Goal: Find specific page/section: Find specific page/section

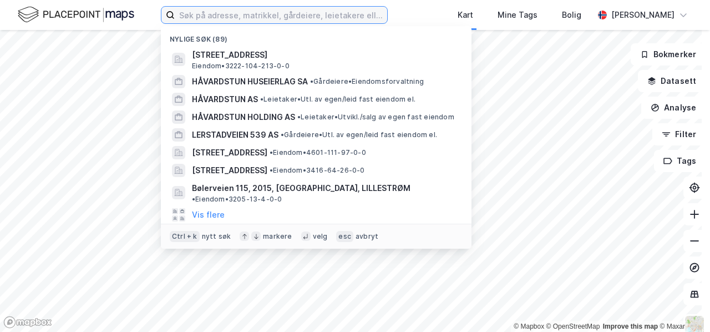
click at [206, 18] on input at bounding box center [281, 15] width 212 height 17
paste input "Risebruvegen 6, 4 & 8, 2054 Mogreina"
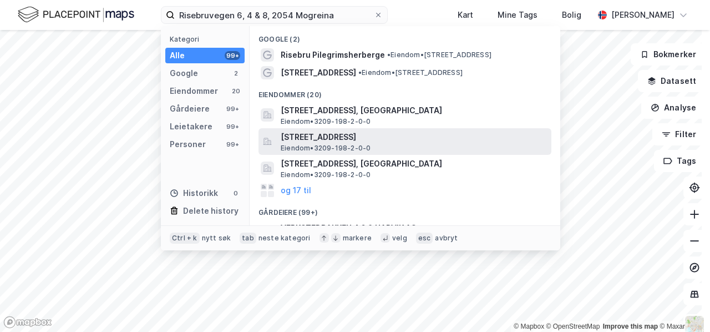
click at [342, 135] on span "[STREET_ADDRESS]" at bounding box center [414, 136] width 266 height 13
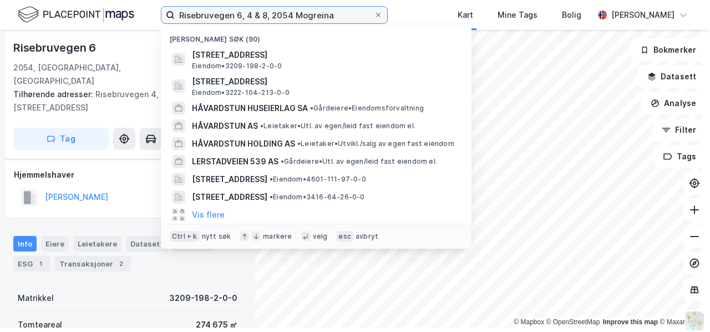
drag, startPoint x: 334, startPoint y: 16, endPoint x: 178, endPoint y: 14, distance: 155.9
click at [178, 14] on input "Risebruvegen 6, 4 & 8, 2054 Mogreina" at bounding box center [274, 15] width 199 height 17
paste input "Østsida 550!"
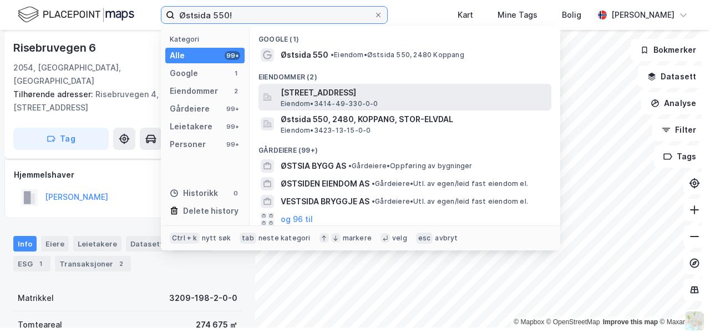
type input "Østsida 550!"
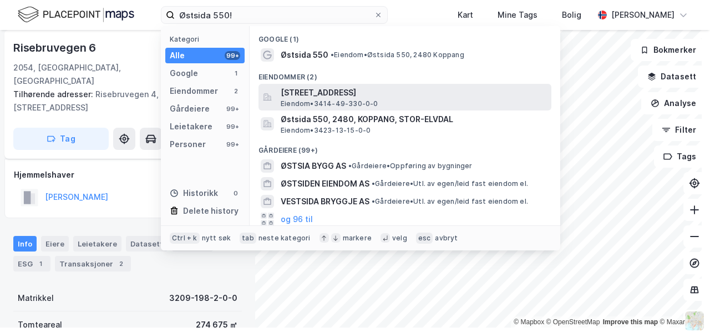
click at [335, 93] on span "[STREET_ADDRESS]" at bounding box center [414, 92] width 266 height 13
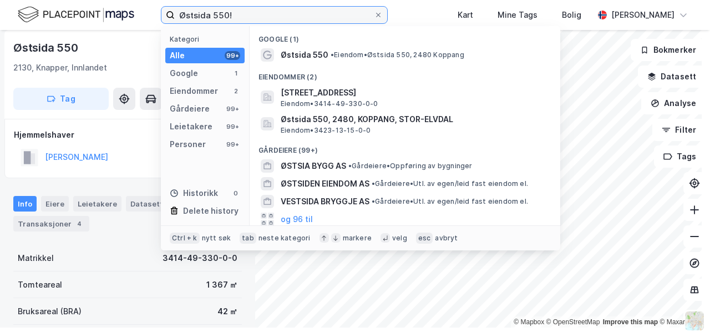
click at [238, 14] on input "Østsida 550!" at bounding box center [274, 15] width 199 height 17
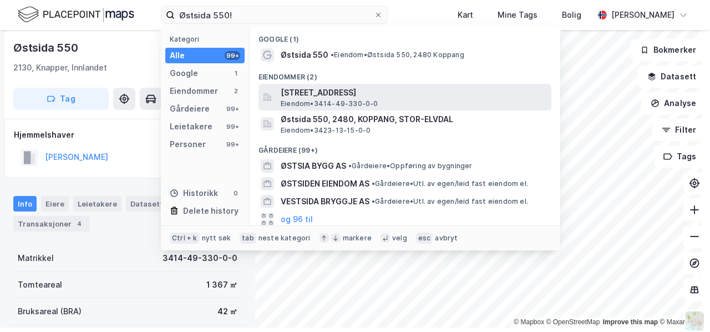
click at [329, 94] on span "[STREET_ADDRESS]" at bounding box center [414, 92] width 266 height 13
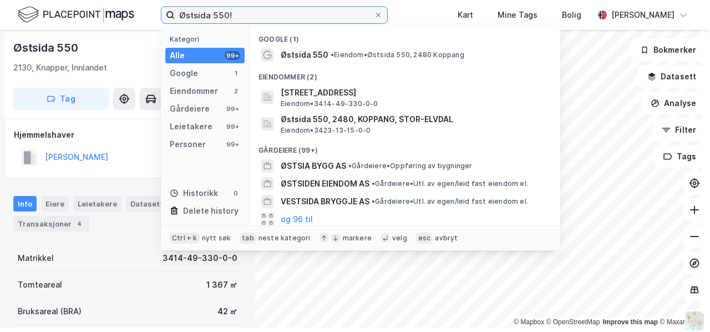
click at [250, 14] on input "Østsida 550!" at bounding box center [274, 15] width 199 height 17
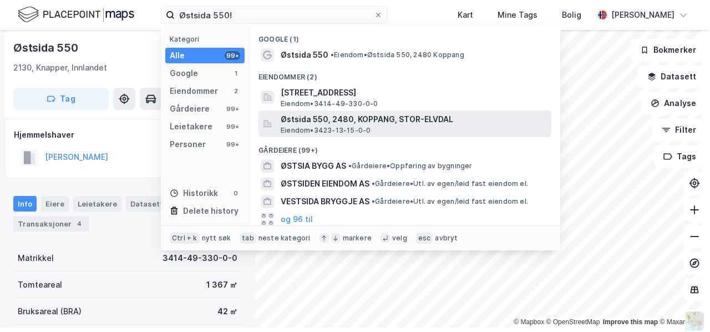
click at [305, 125] on span "Østsida 550, 2480, KOPPANG, STOR-ELVDAL" at bounding box center [414, 119] width 266 height 13
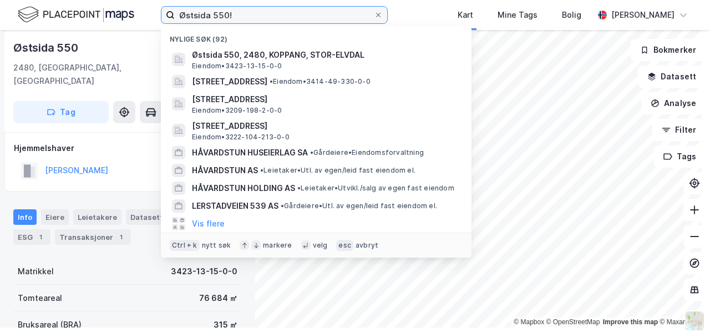
click at [239, 13] on input "Østsida 550!" at bounding box center [274, 15] width 199 height 17
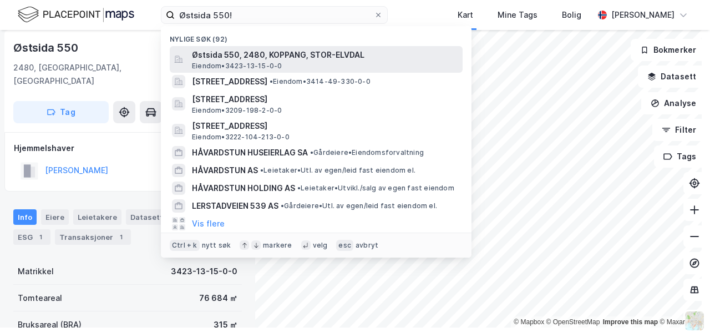
click at [244, 56] on span "Østsida 550, 2480, KOPPANG, STOR-ELVDAL" at bounding box center [325, 54] width 266 height 13
